Goal: Download file/media

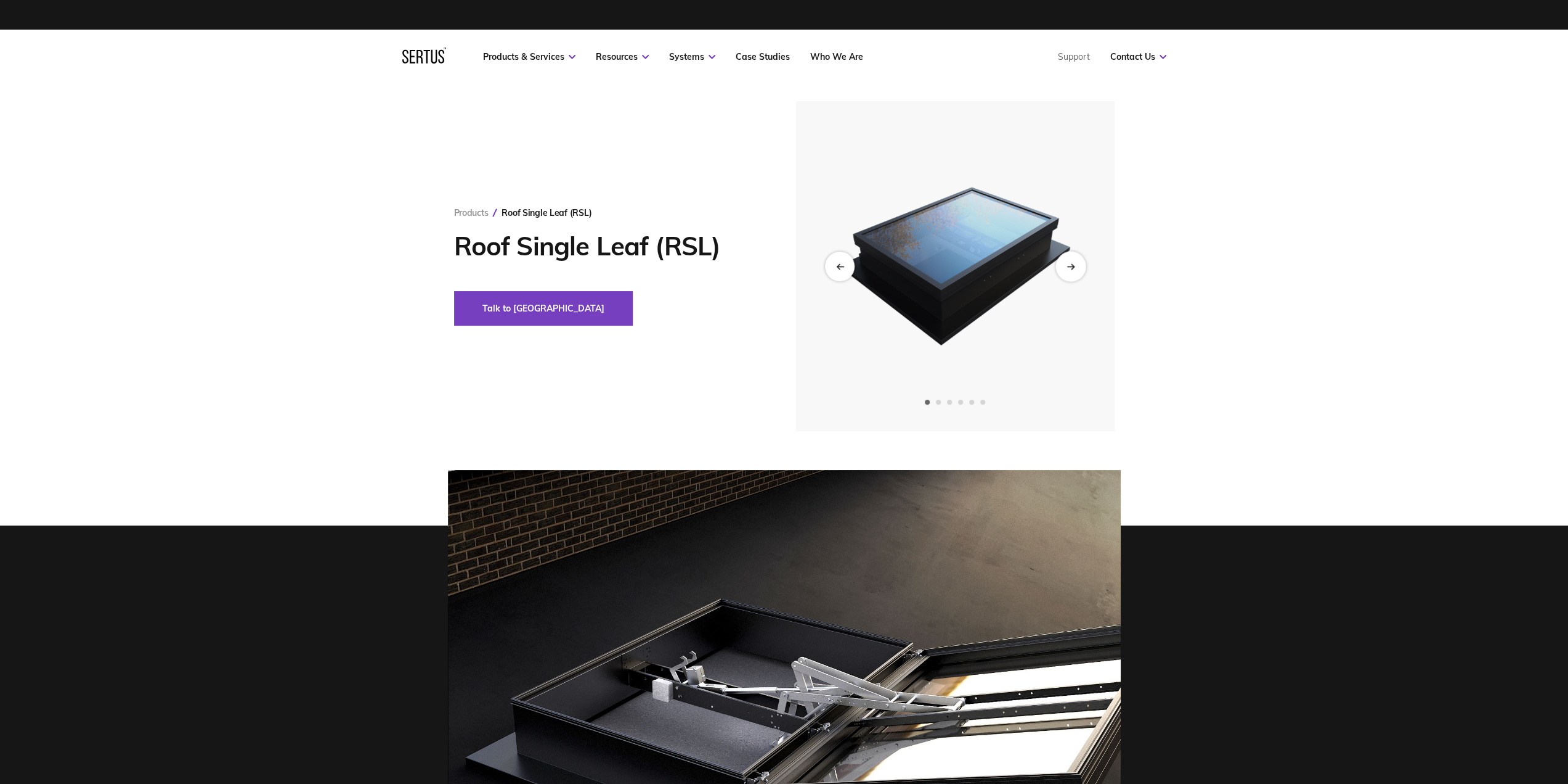
click at [1076, 271] on div "Next slide" at bounding box center [1071, 266] width 30 height 30
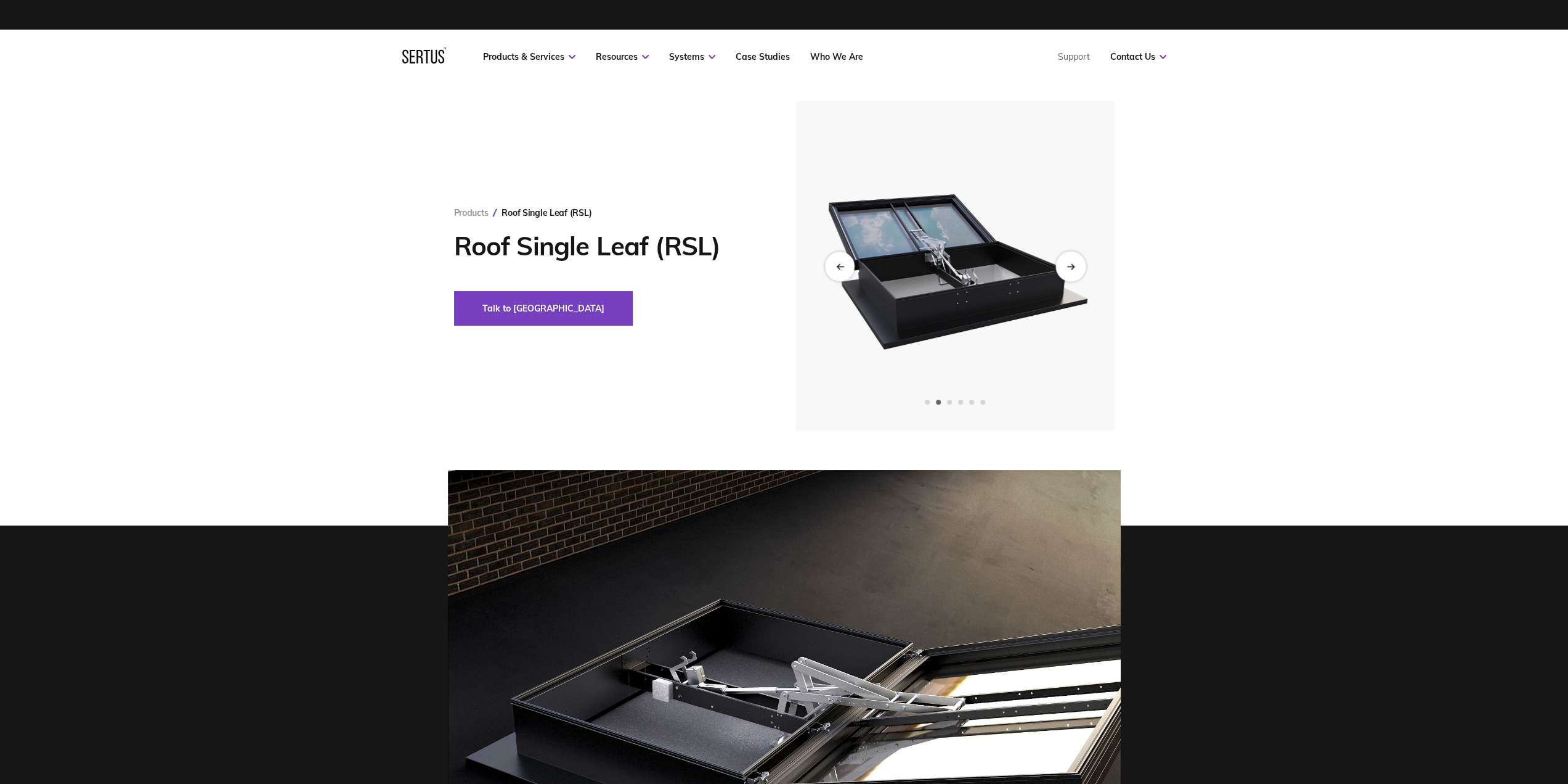
click at [1076, 271] on div "Next slide" at bounding box center [1071, 266] width 30 height 30
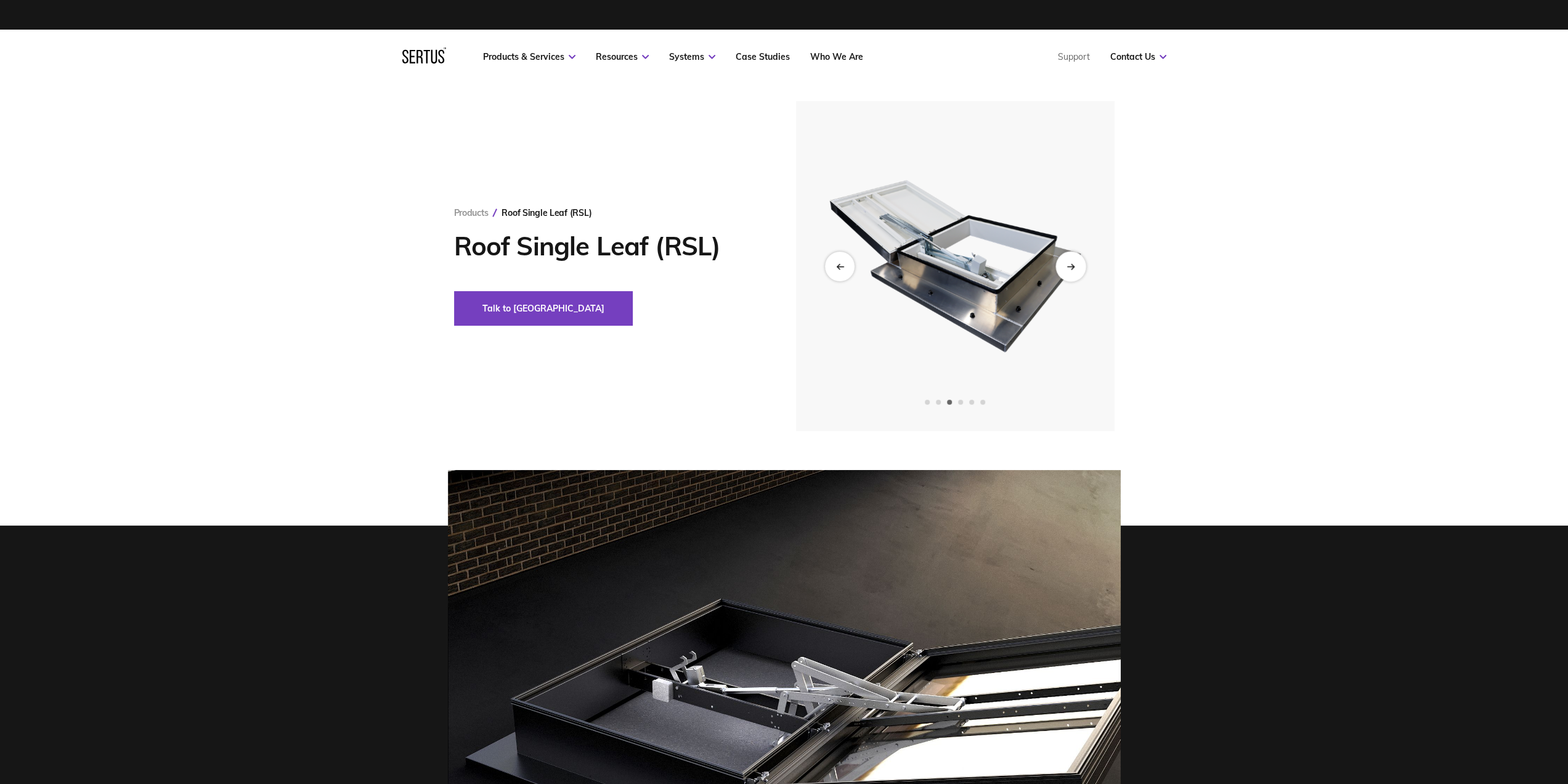
click at [1076, 271] on div "Next slide" at bounding box center [1071, 266] width 30 height 30
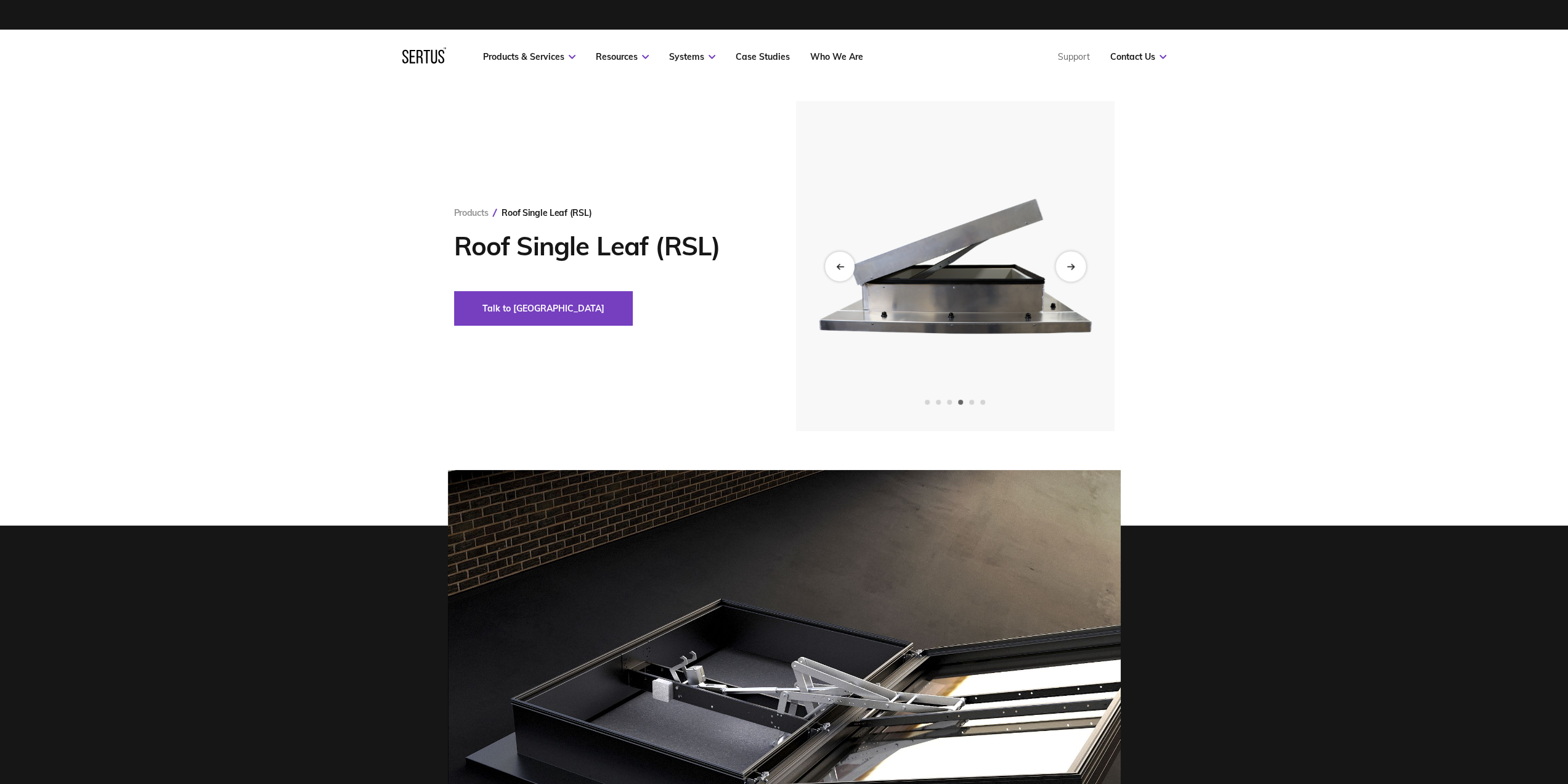
click at [1072, 271] on div "Next slide" at bounding box center [1071, 266] width 30 height 30
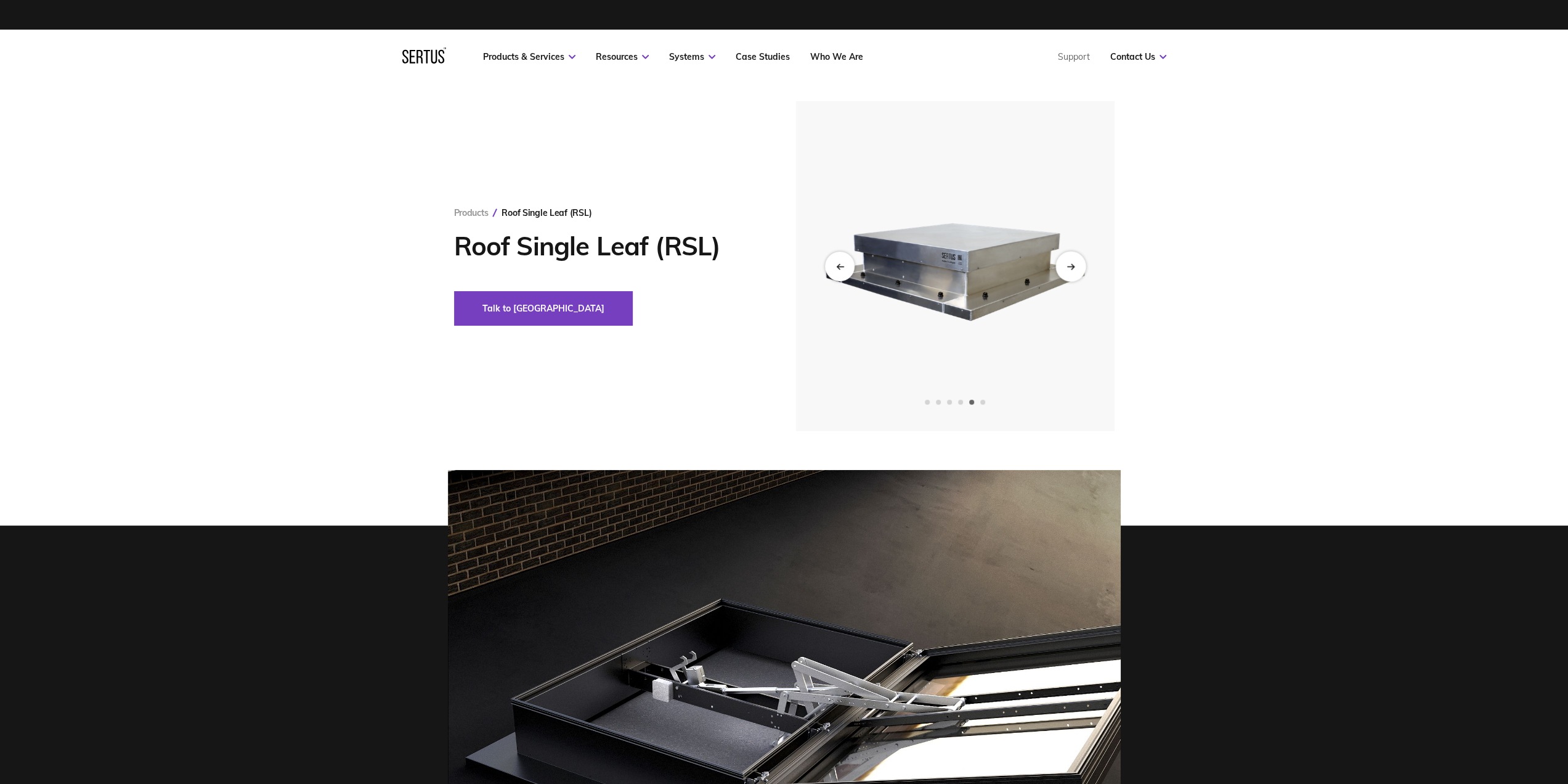
click at [1072, 271] on div "Next slide" at bounding box center [1071, 266] width 30 height 30
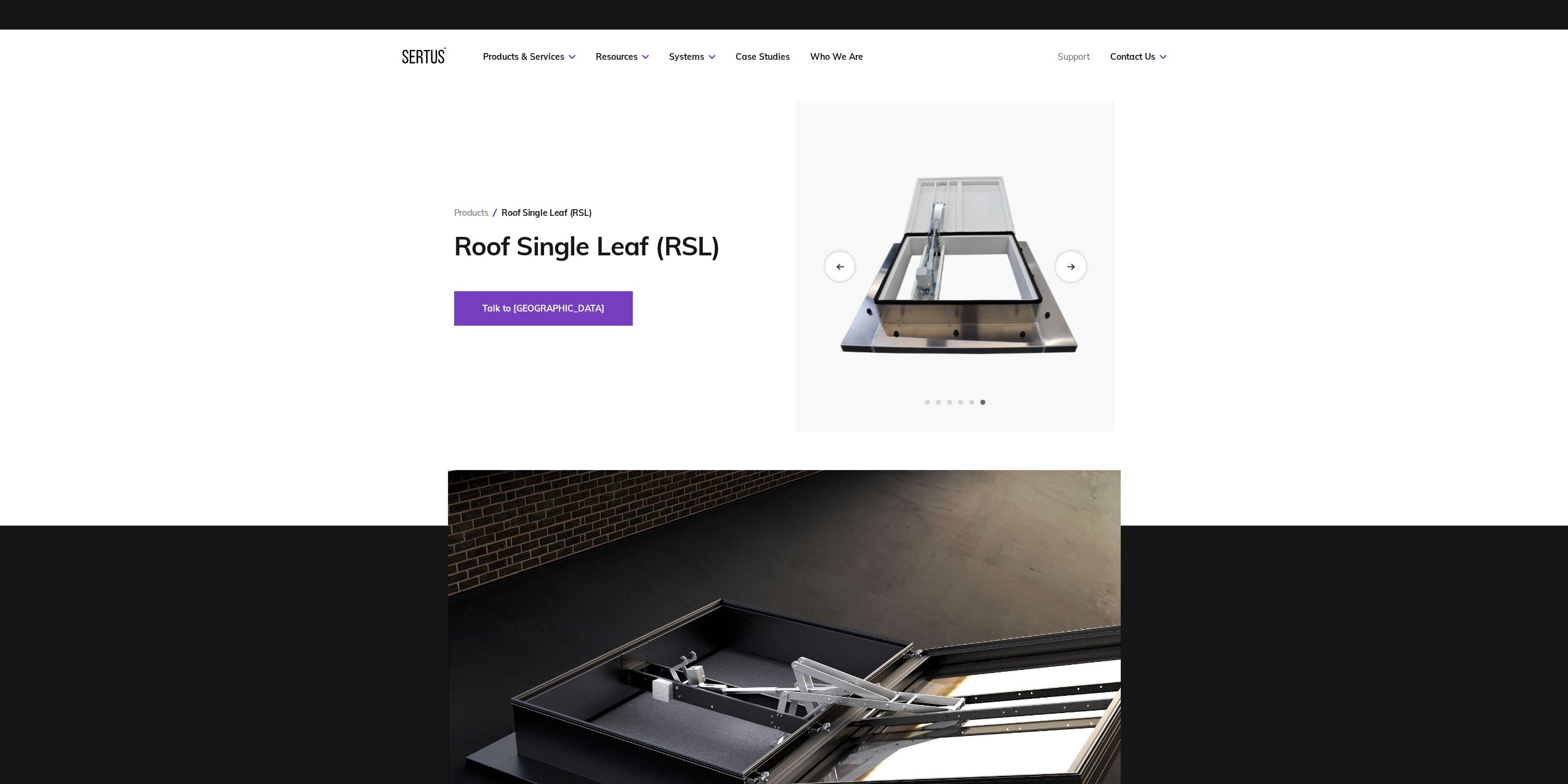
click at [1072, 271] on div "Next slide" at bounding box center [1071, 266] width 30 height 30
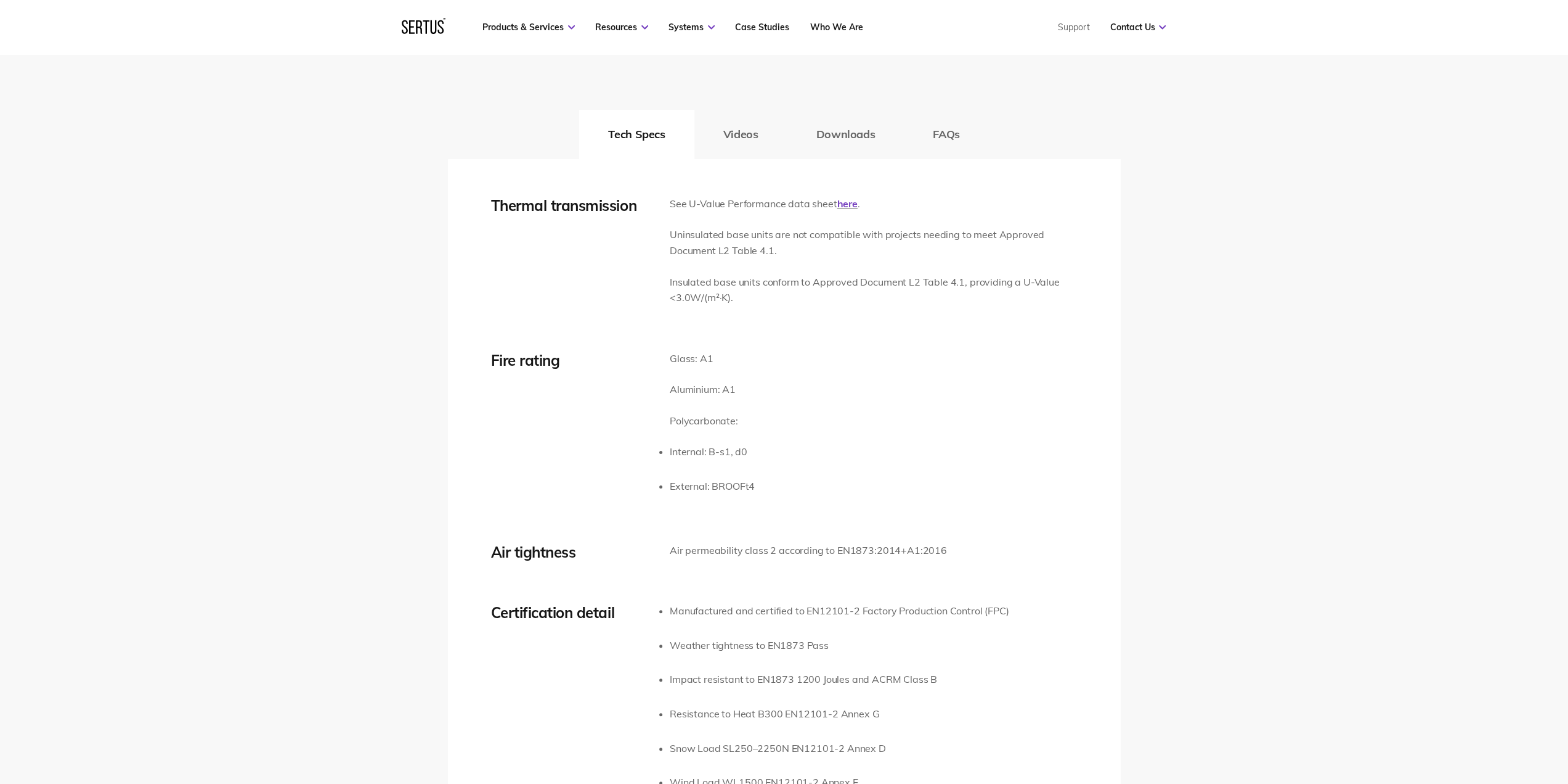
scroll to position [1849, 0]
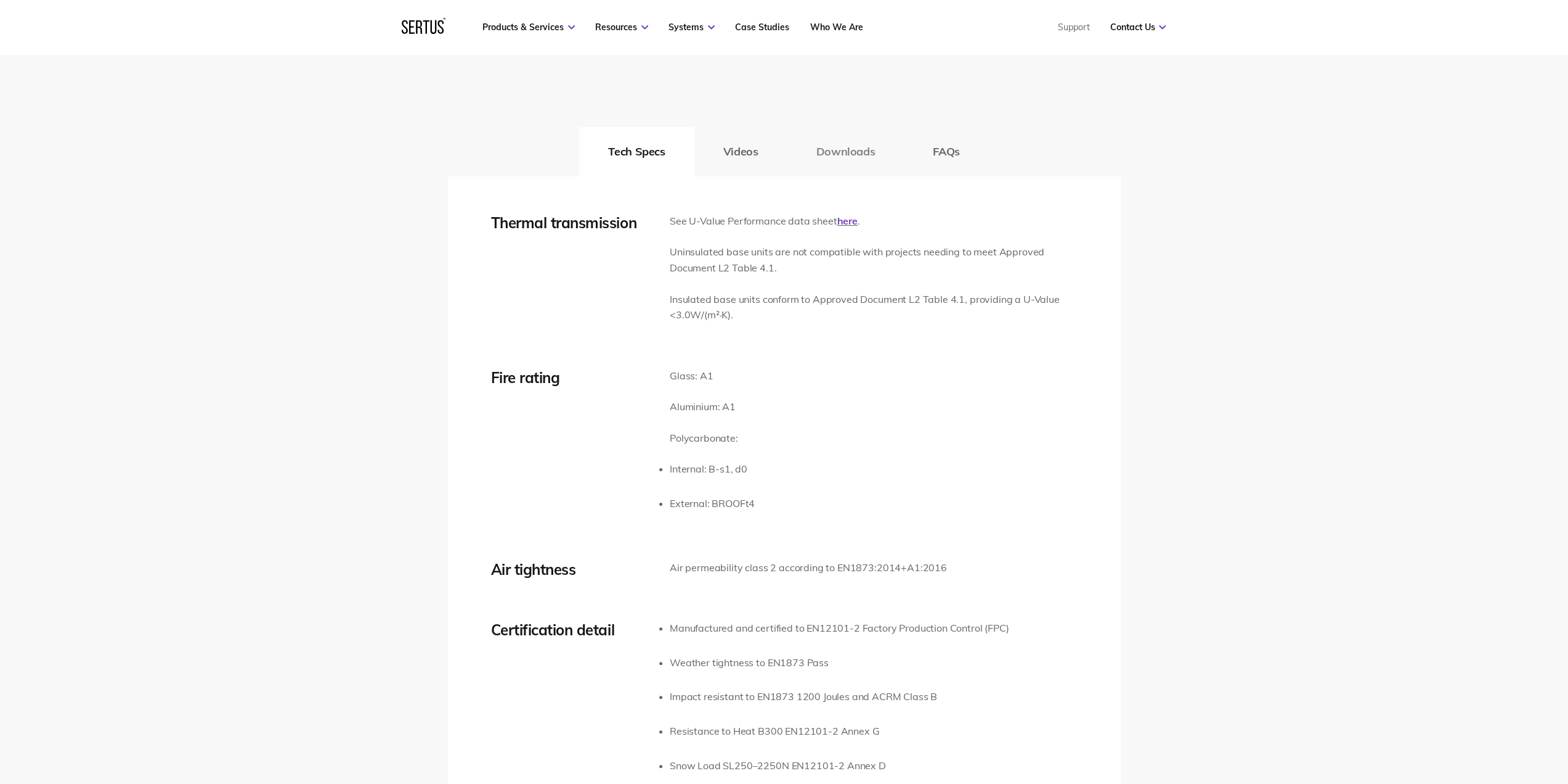
click at [849, 157] on button "Downloads" at bounding box center [846, 152] width 117 height 49
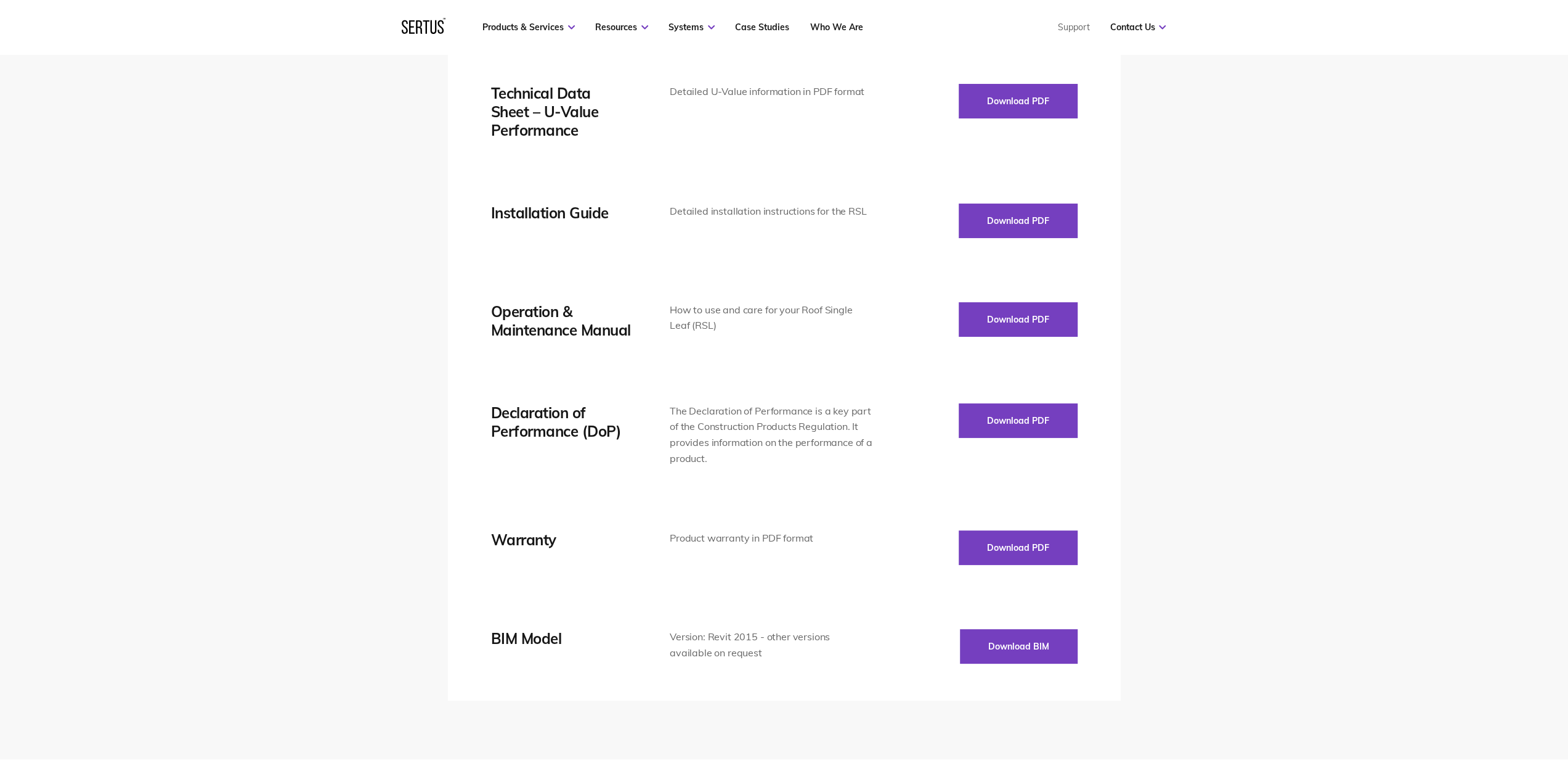
scroll to position [2158, 0]
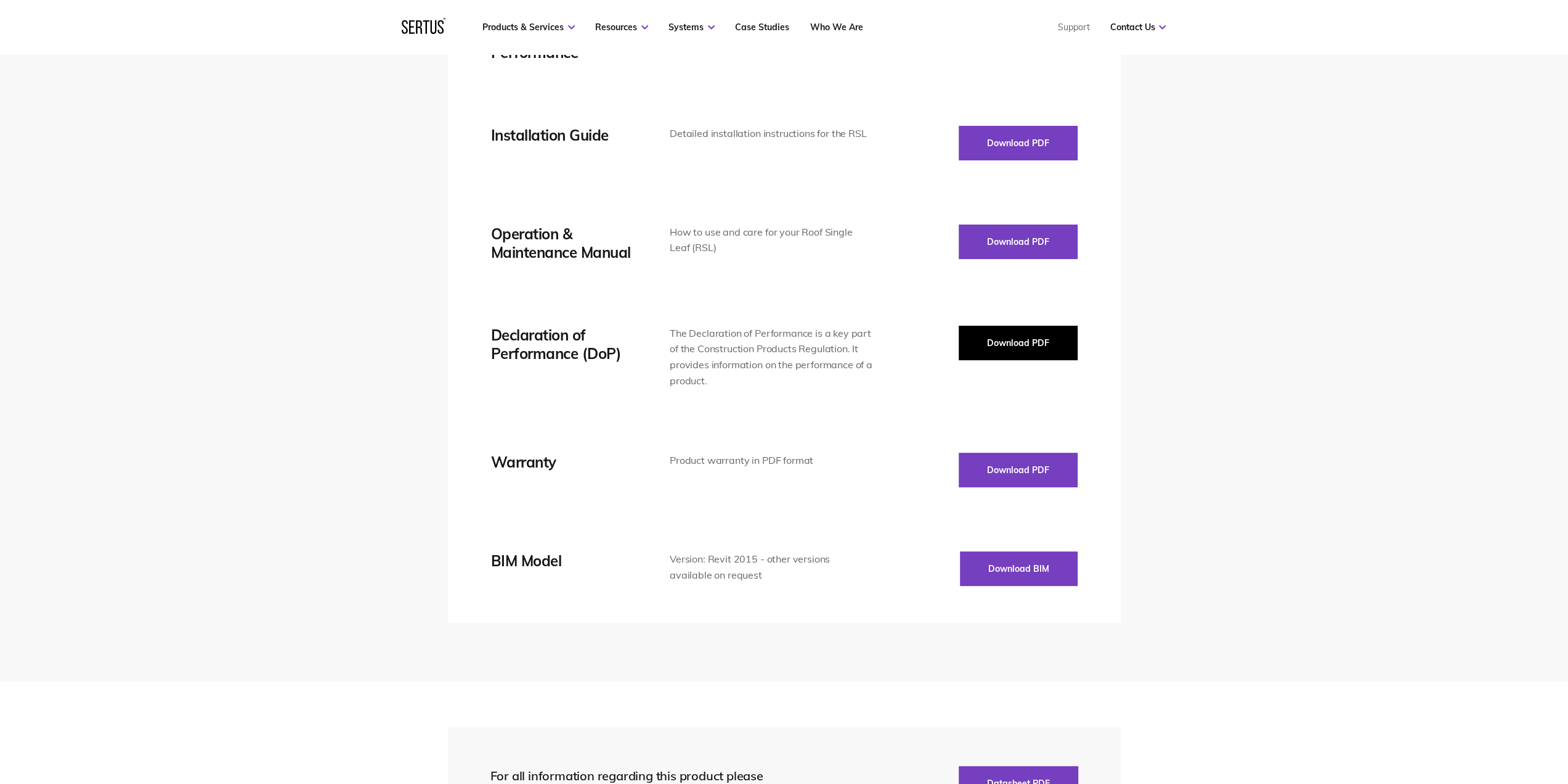
click at [1003, 341] on button "Download PDF" at bounding box center [1018, 343] width 119 height 34
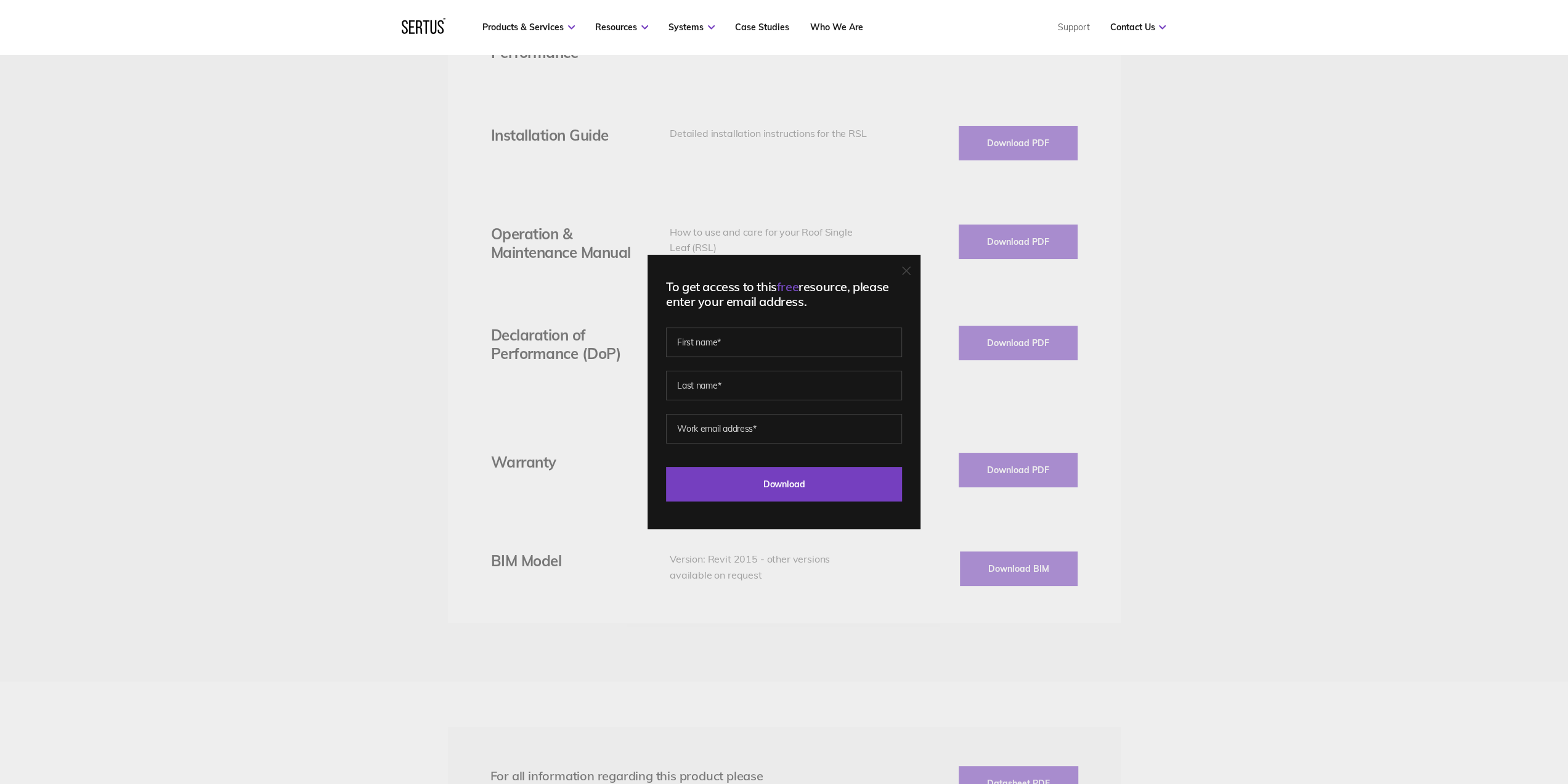
click at [911, 276] on div at bounding box center [907, 271] width 8 height 13
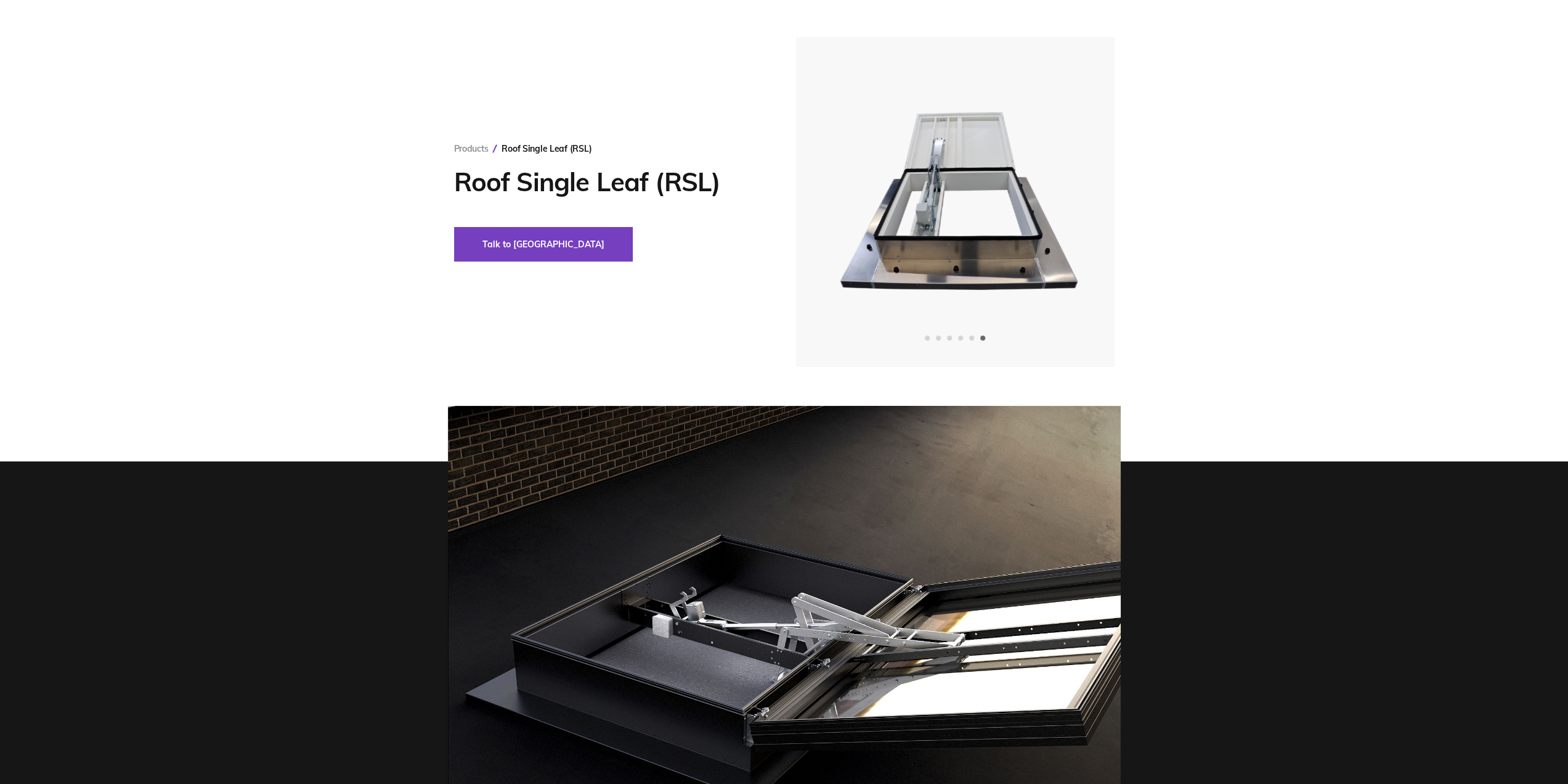
scroll to position [0, 0]
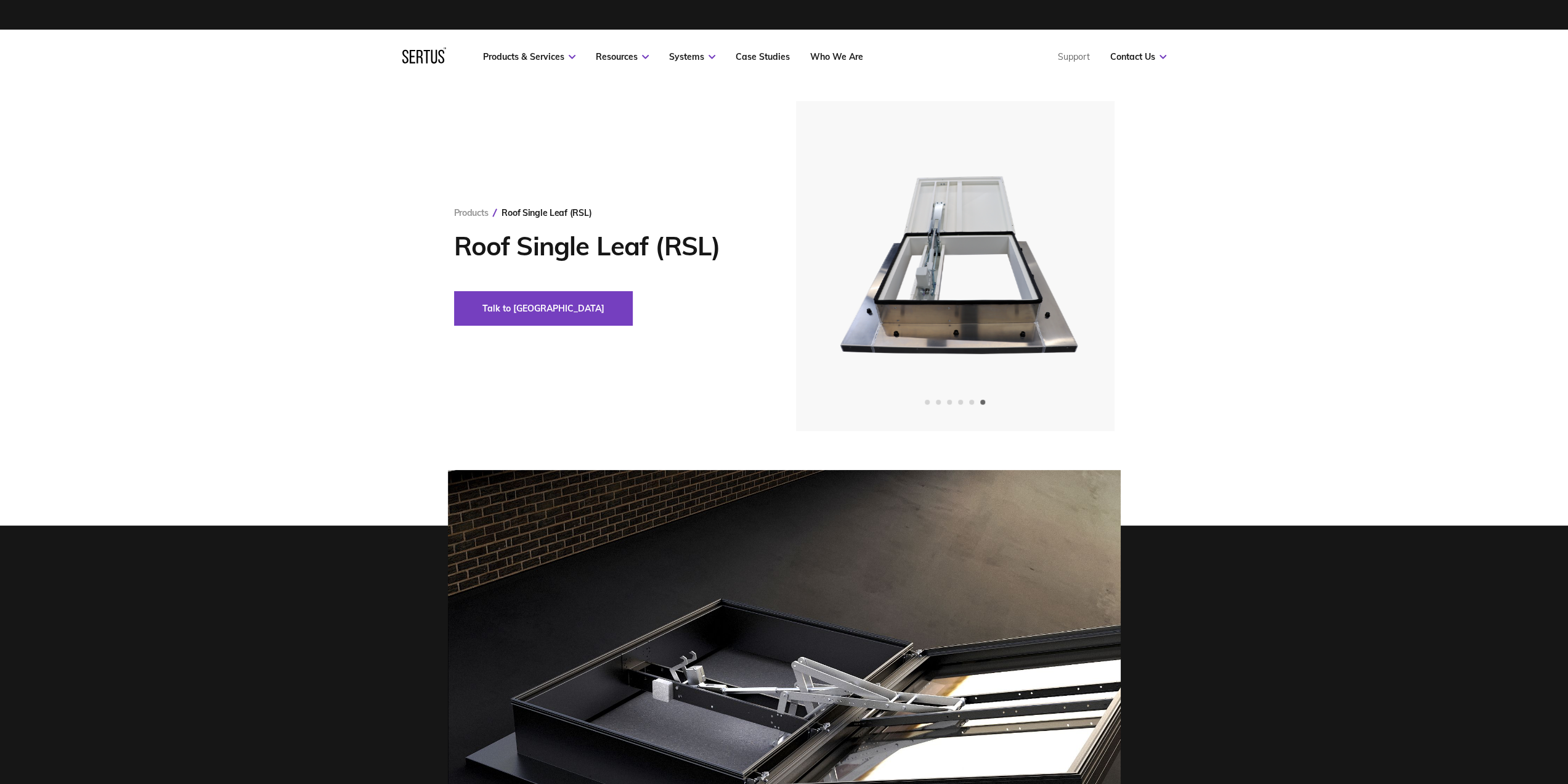
click at [689, 347] on div "Products Roof Single Leaf (RSL) Roof Single Leaf (RSL) Talk to us" at bounding box center [784, 266] width 722 height 330
click at [1074, 264] on icon "Next slide" at bounding box center [1071, 266] width 8 height 7
click at [1073, 264] on icon "Next slide" at bounding box center [1071, 266] width 8 height 7
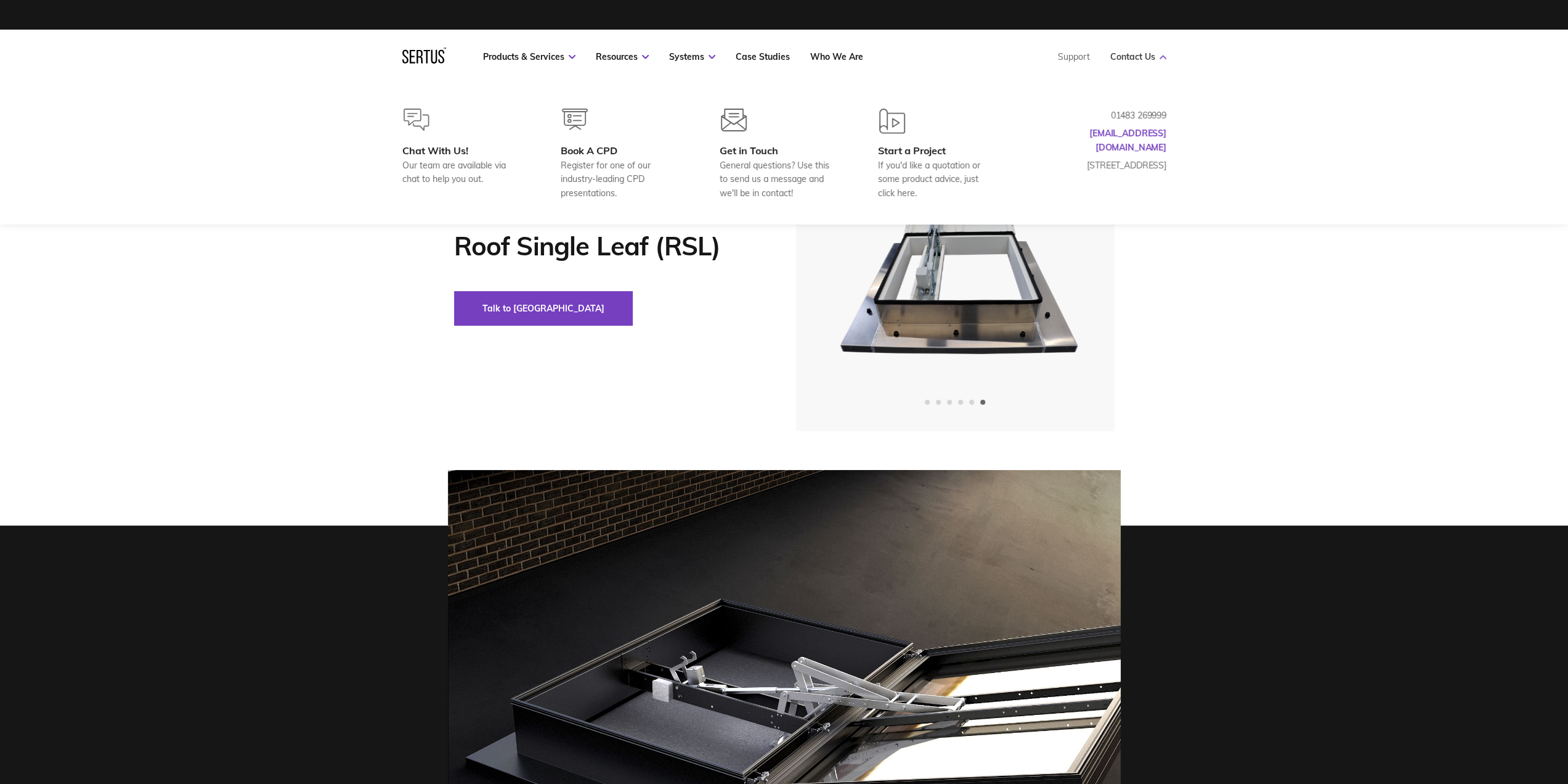
click at [1123, 57] on link "Contact Us" at bounding box center [1139, 56] width 56 height 11
click at [1153, 61] on link "Contact Us" at bounding box center [1139, 56] width 56 height 11
drag, startPoint x: 1174, startPoint y: 132, endPoint x: 1071, endPoint y: 132, distance: 103.0
click at [1071, 132] on div "Chat With Us! Our team are available via chat to help you out. Book A CPD Regis…" at bounding box center [784, 154] width 814 height 91
click at [1124, 137] on link "[EMAIL_ADDRESS][DOMAIN_NAME]" at bounding box center [1128, 139] width 77 height 24
